Goal: Task Accomplishment & Management: Use online tool/utility

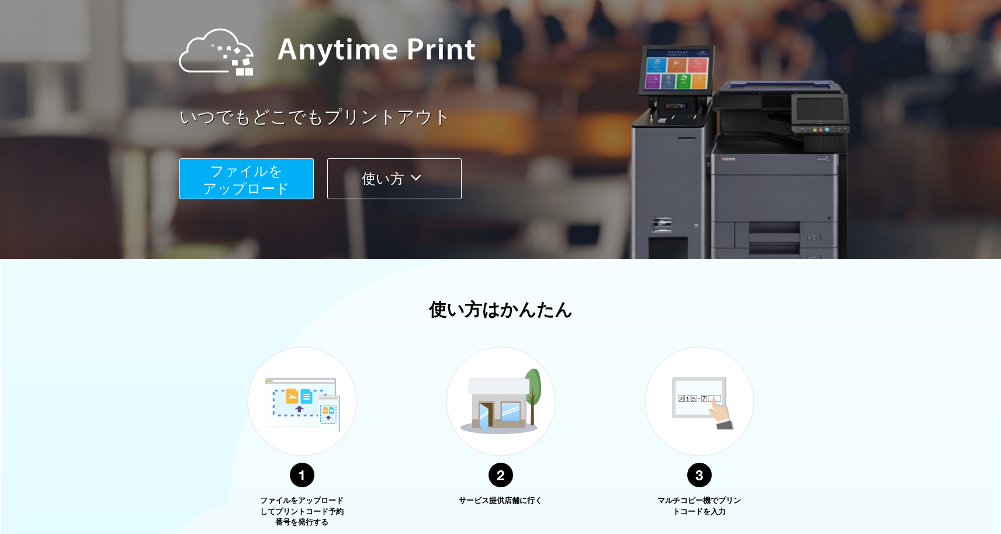
scroll to position [63, 0]
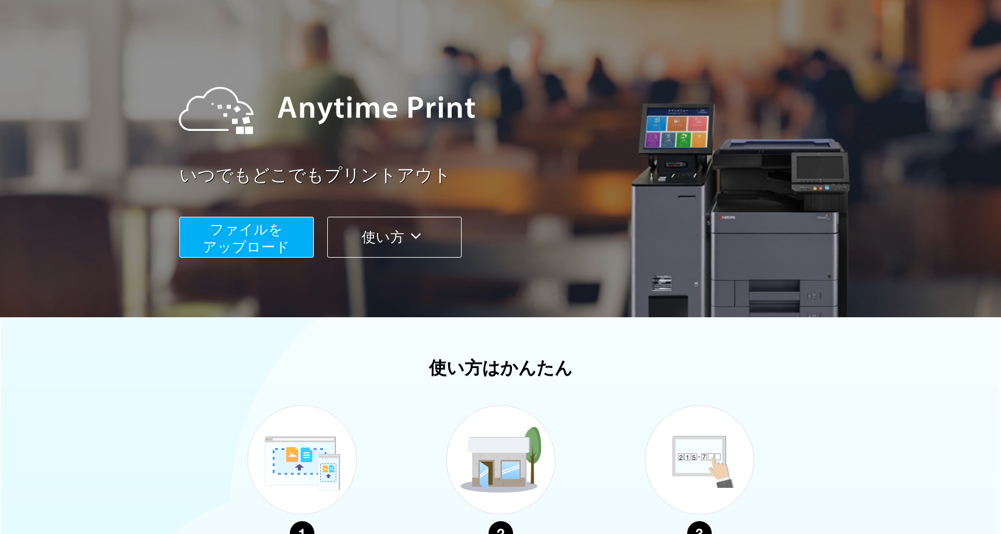
click at [418, 234] on icon at bounding box center [415, 236] width 23 height 18
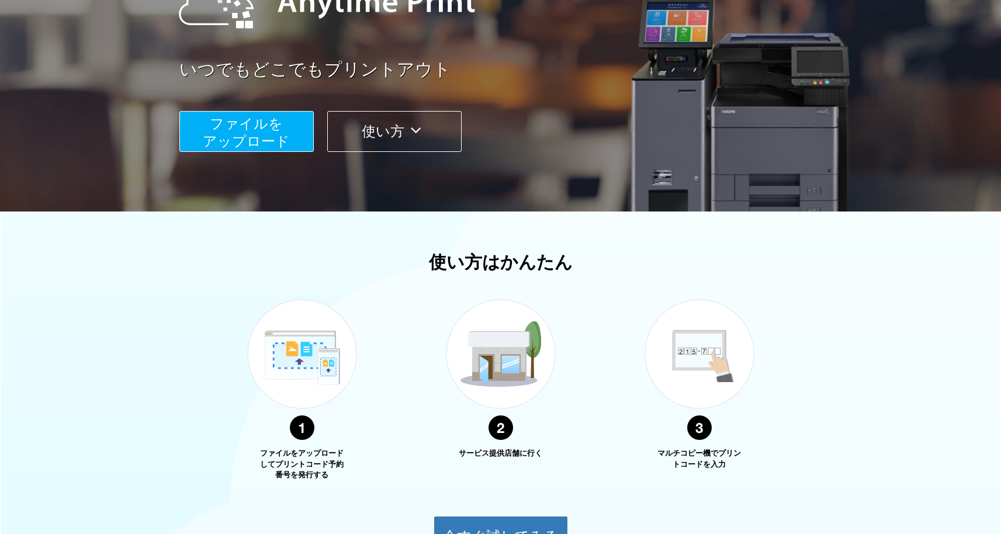
scroll to position [179, 0]
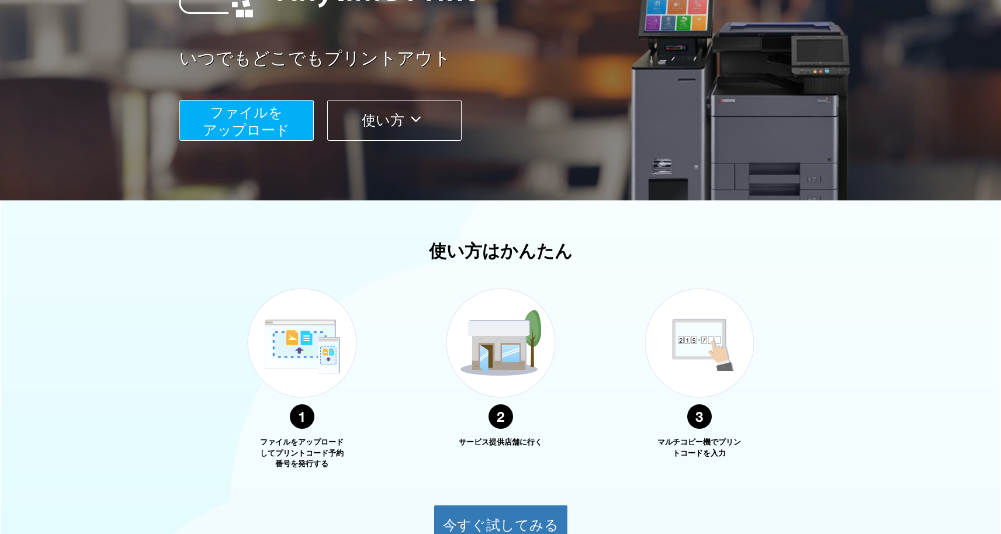
click at [383, 119] on button "使い方" at bounding box center [394, 120] width 134 height 41
click at [383, 119] on div "いつでもどこでもプリントアウト ファイルを ​​アップロード 使い方" at bounding box center [500, 40] width 701 height 327
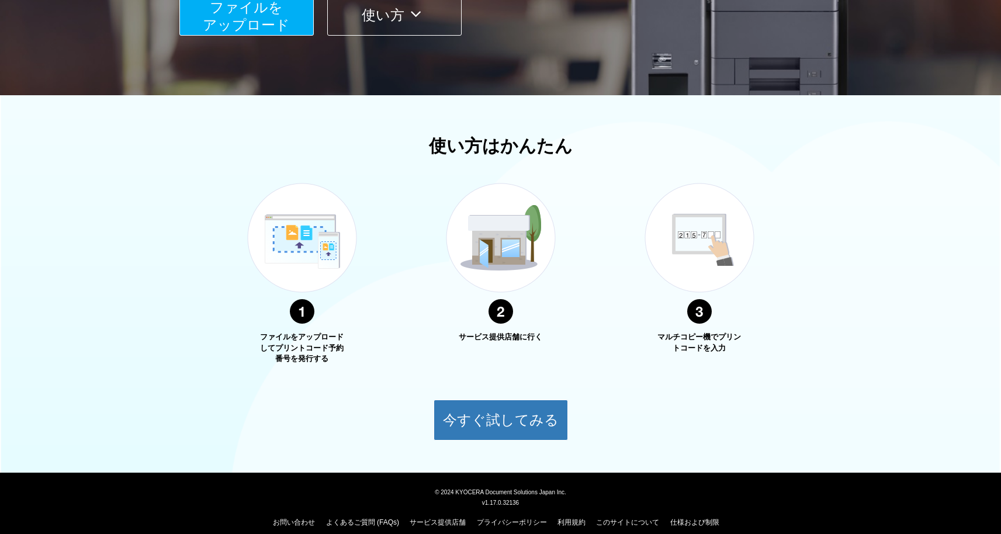
scroll to position [296, 0]
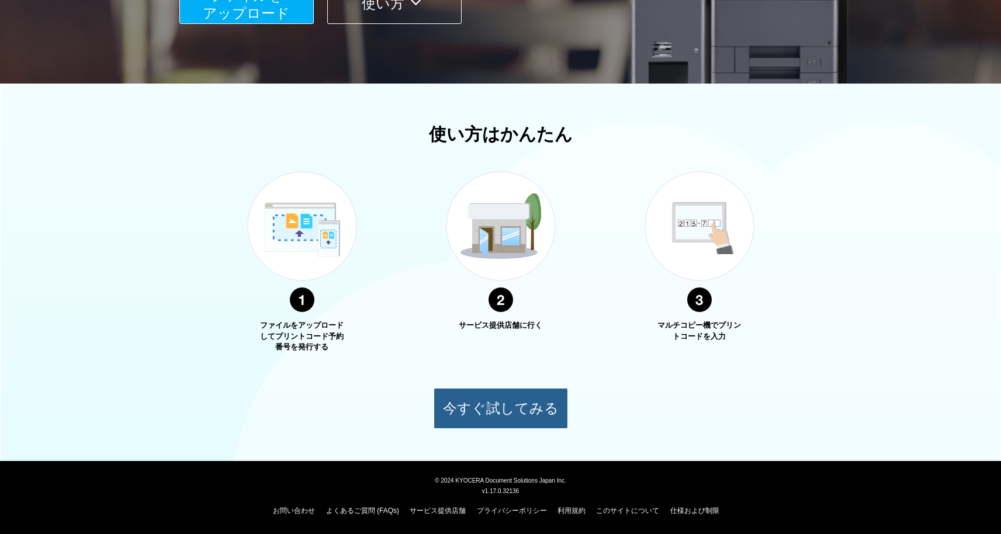
click at [524, 406] on button "今すぐ試してみる" at bounding box center [501, 408] width 134 height 41
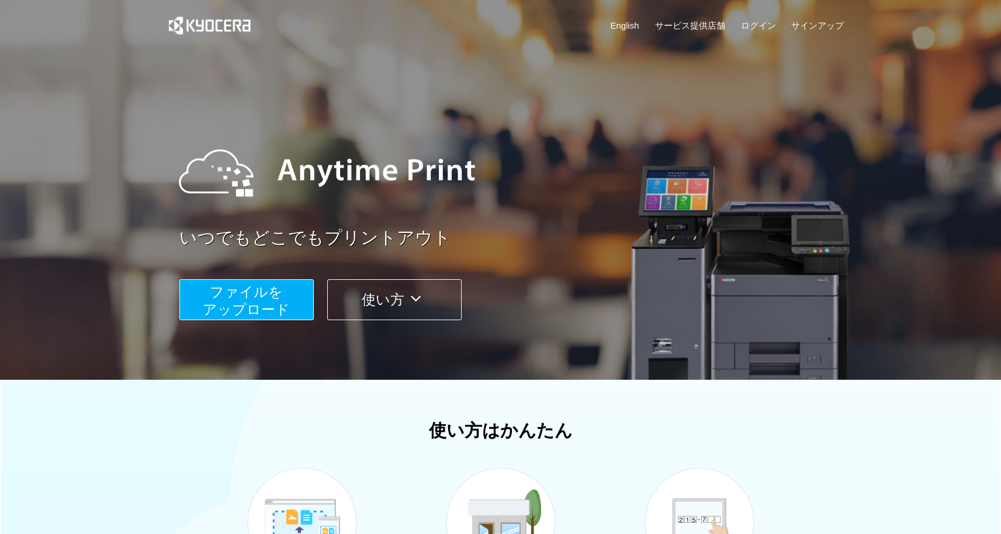
click at [252, 302] on span "ファイルを ​​アップロード" at bounding box center [246, 300] width 87 height 33
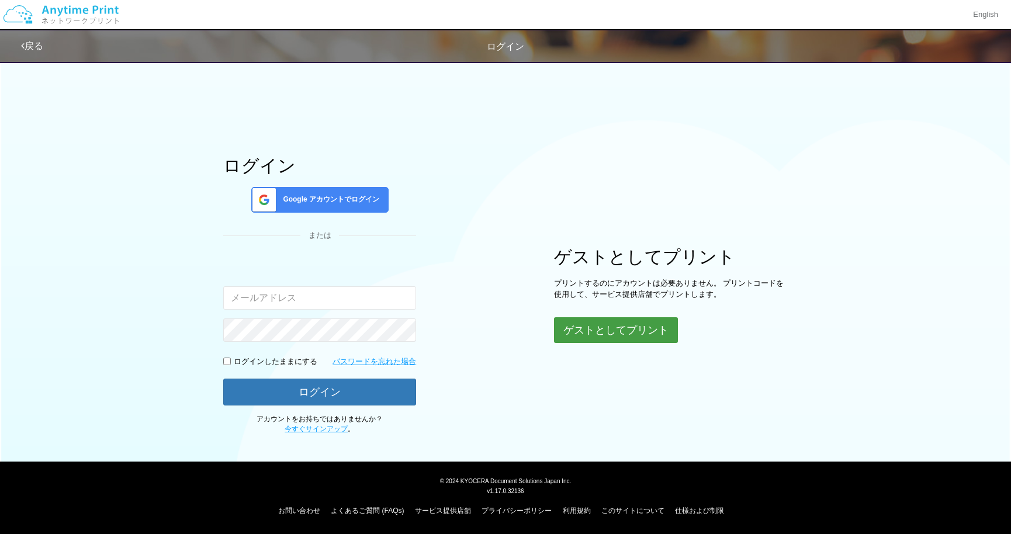
click at [630, 330] on button "ゲストとしてプリント" at bounding box center [616, 330] width 124 height 26
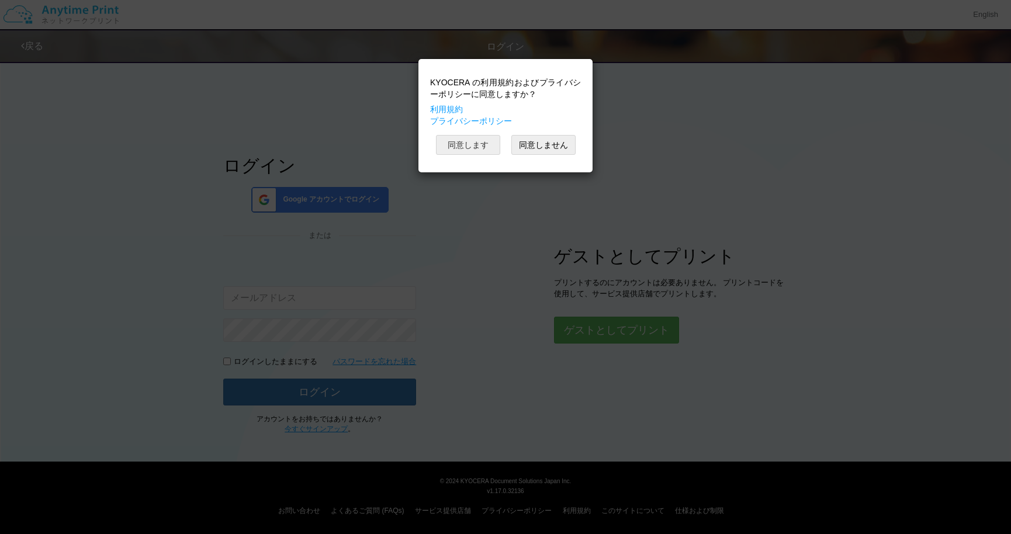
click at [483, 150] on button "同意します" at bounding box center [468, 145] width 64 height 20
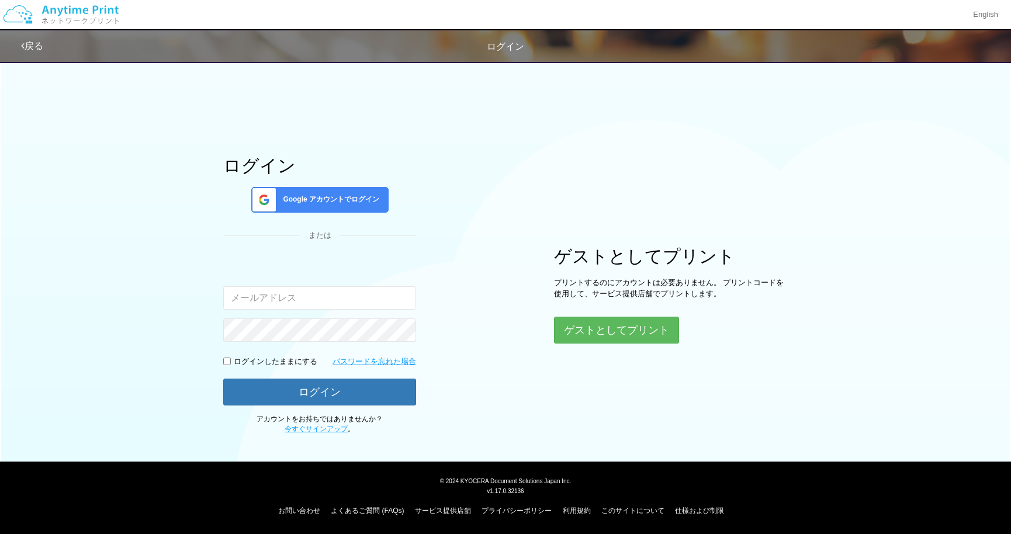
click at [483, 126] on button "同意します" at bounding box center [468, 116] width 64 height 20
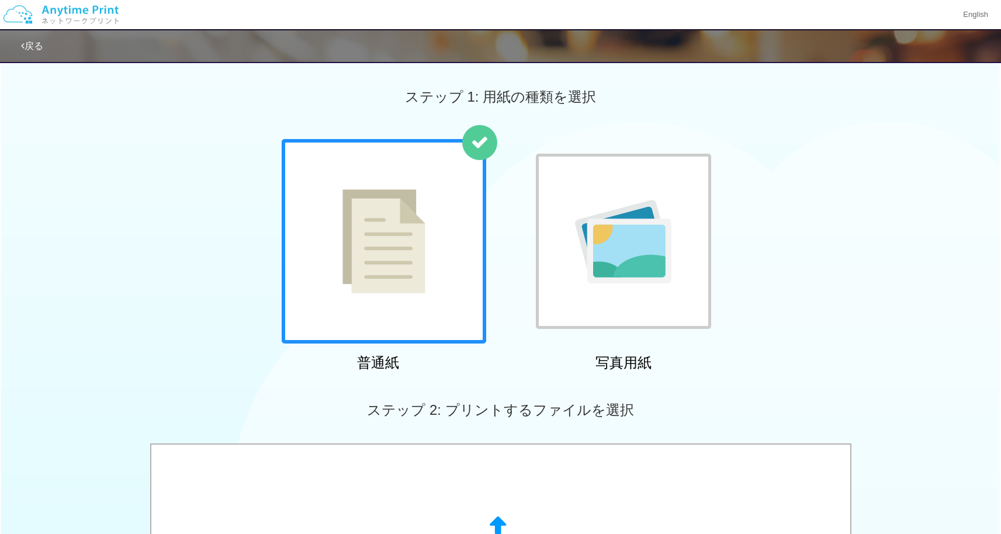
click at [580, 279] on img at bounding box center [623, 242] width 96 height 84
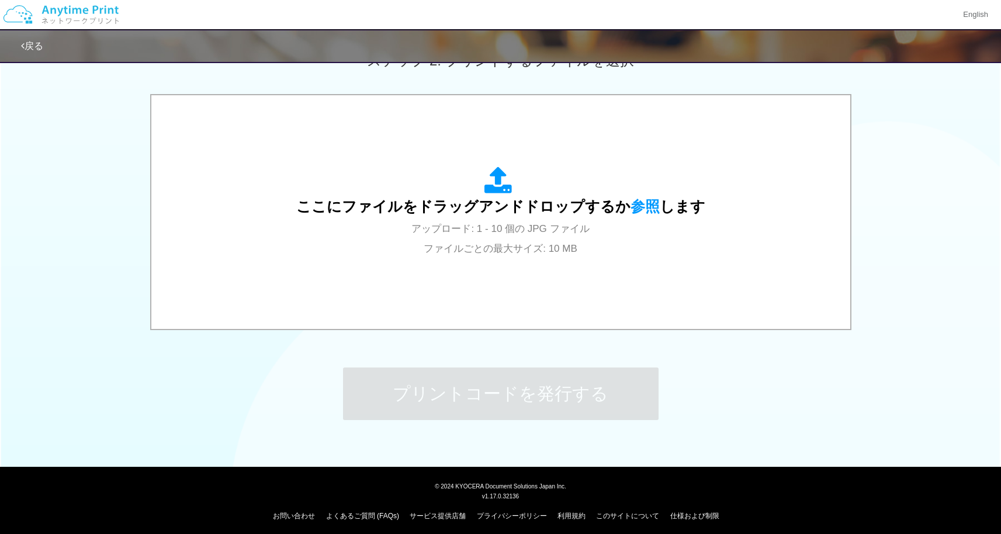
scroll to position [355, 0]
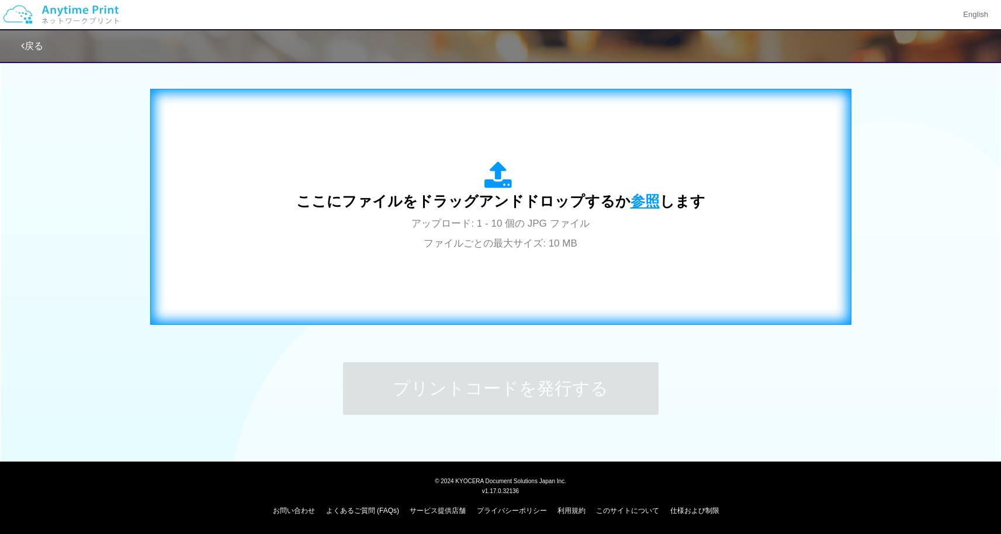
click at [641, 202] on span "参照" at bounding box center [644, 201] width 29 height 16
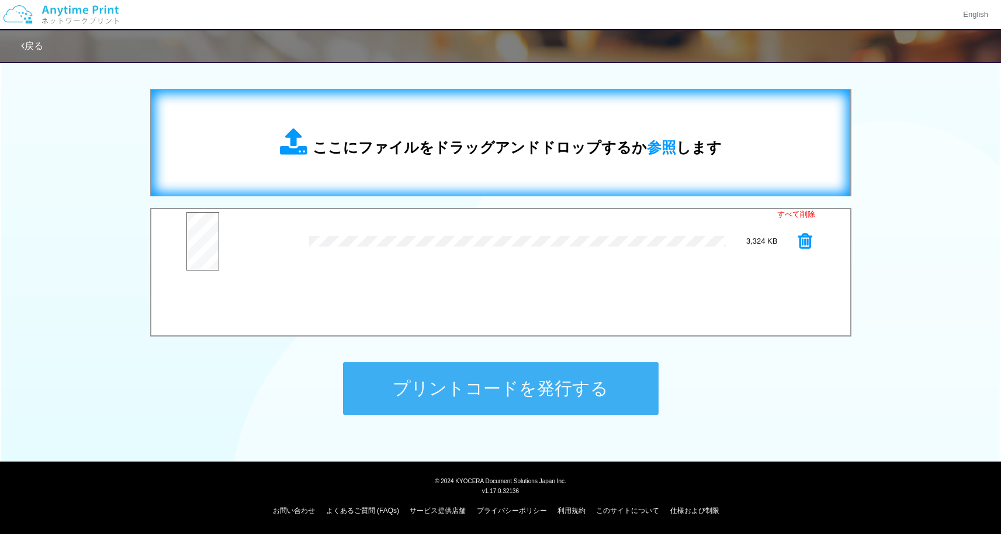
click at [800, 211] on link "すべて削除" at bounding box center [796, 214] width 38 height 11
click at [800, 185] on div "ここにファイルをドラッグアンドドロップするか 参照 します" at bounding box center [500, 143] width 675 height 83
